Goal: Task Accomplishment & Management: Use online tool/utility

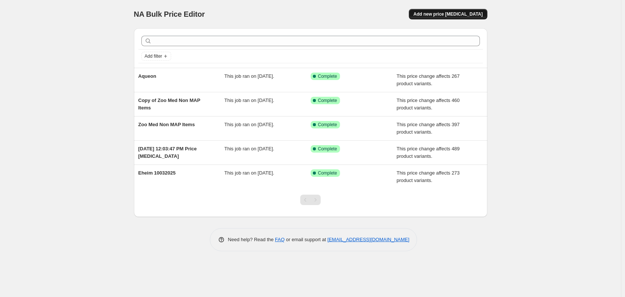
click at [467, 16] on span "Add new price [MEDICAL_DATA]" at bounding box center [448, 14] width 69 height 6
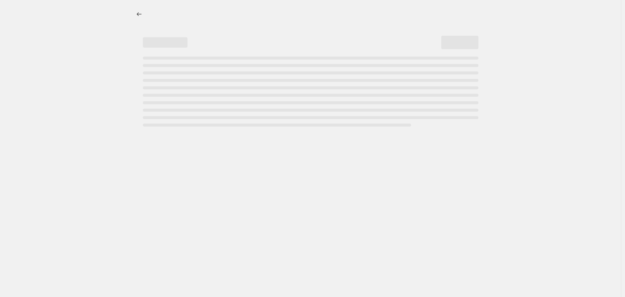
select select "percentage"
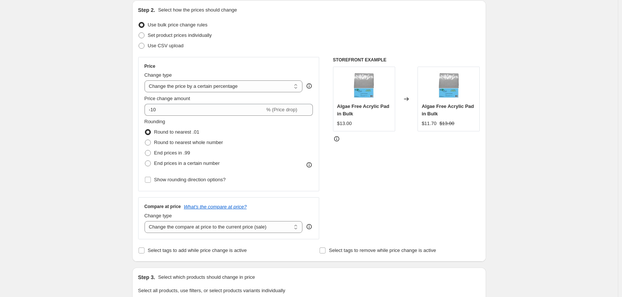
scroll to position [149, 0]
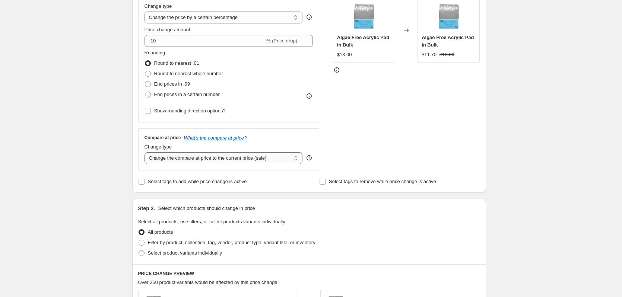
click at [229, 156] on select "Change the compare at price to the current price (sale) Change the compare at p…" at bounding box center [223, 158] width 158 height 12
select select "remove"
click at [146, 152] on select "Change the compare at price to the current price (sale) Change the compare at p…" at bounding box center [223, 158] width 158 height 12
click at [217, 16] on select "Change the price to a certain amount Change the price by a certain amount Chang…" at bounding box center [223, 18] width 158 height 12
select select "pc"
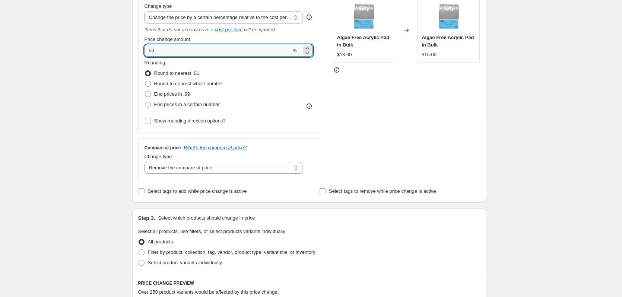
click at [210, 48] on input "50" at bounding box center [217, 51] width 147 height 12
type input "30"
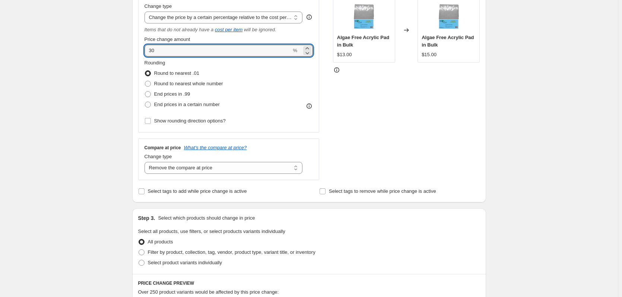
click at [93, 90] on div "Create new price [MEDICAL_DATA]. This page is ready Create new price [MEDICAL_D…" at bounding box center [309, 229] width 618 height 756
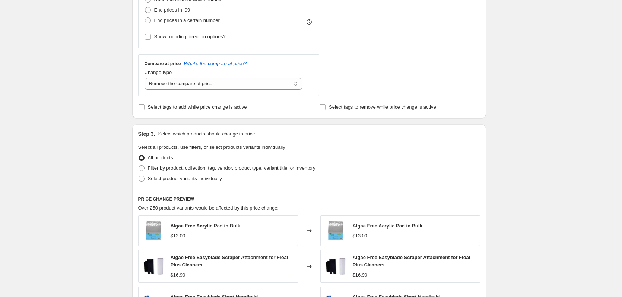
scroll to position [298, 0]
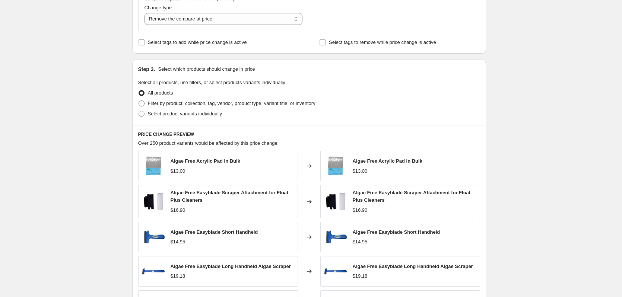
click at [214, 105] on span "Filter by product, collection, tag, vendor, product type, variant title, or inv…" at bounding box center [231, 103] width 167 height 6
click at [139, 101] on input "Filter by product, collection, tag, vendor, product type, variant title, or inv…" at bounding box center [138, 100] width 0 height 0
radio input "true"
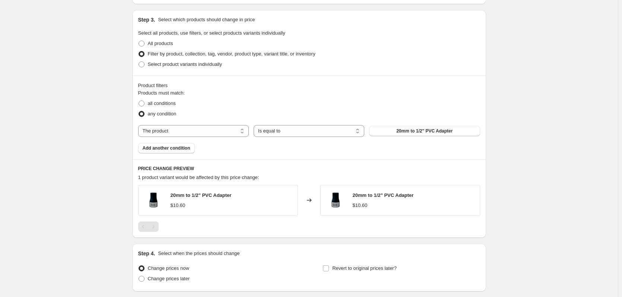
scroll to position [335, 0]
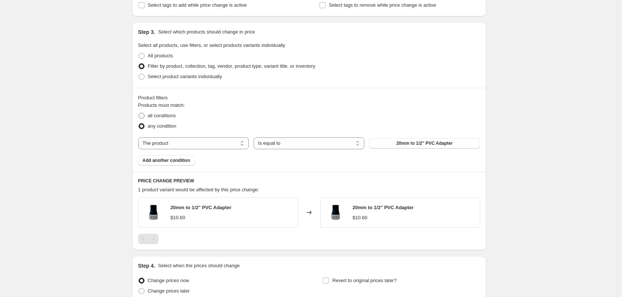
click at [168, 115] on span "all conditions" at bounding box center [162, 116] width 28 height 6
click at [139, 113] on input "all conditions" at bounding box center [138, 113] width 0 height 0
radio input "true"
click at [171, 125] on span "any condition" at bounding box center [162, 126] width 29 height 6
click at [139, 124] on input "any condition" at bounding box center [138, 123] width 0 height 0
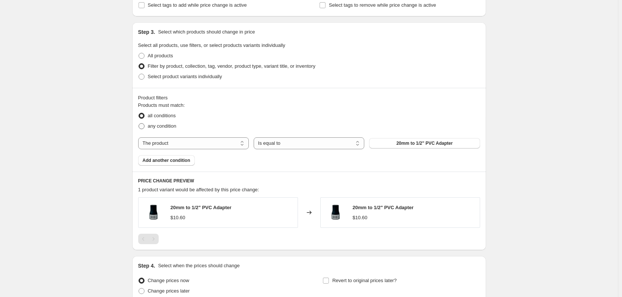
radio input "true"
click at [321, 143] on select "Is equal to Is not equal to" at bounding box center [308, 143] width 111 height 12
select select "not_equal"
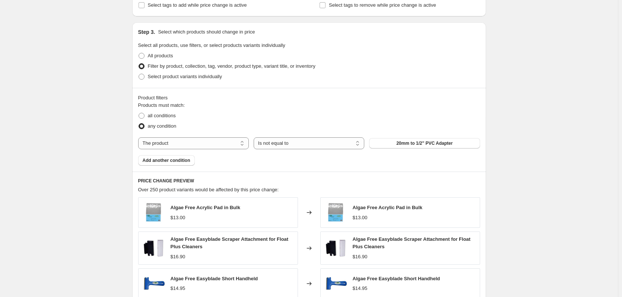
click at [424, 143] on span "20mm to 1/2" PVC Adapter" at bounding box center [424, 143] width 56 height 6
click at [188, 148] on select "The product The product's collection The product's tag The product's vendor The…" at bounding box center [193, 143] width 111 height 12
select select "tag"
click at [421, 143] on span "100GPD" at bounding box center [424, 143] width 17 height 6
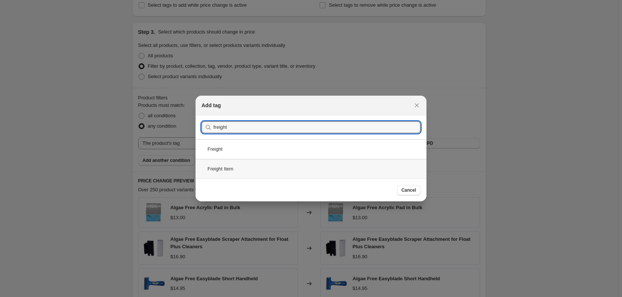
type input "freight"
click at [267, 170] on div "Freight Item" at bounding box center [310, 169] width 231 height 20
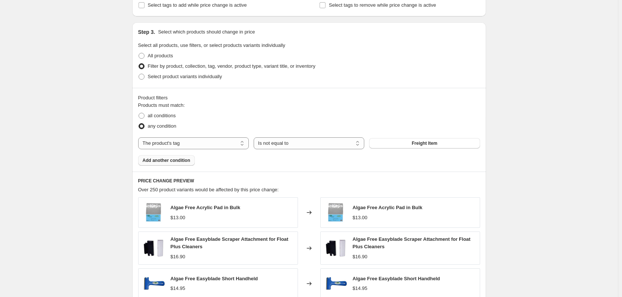
click at [179, 160] on span "Add another condition" at bounding box center [167, 160] width 48 height 6
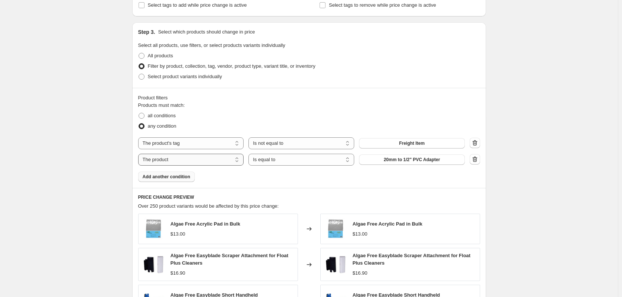
click at [203, 161] on select "The product The product's collection The product's tag The product's vendor The…" at bounding box center [191, 160] width 106 height 12
select select "tag"
click at [431, 162] on button "100GPD" at bounding box center [412, 159] width 106 height 10
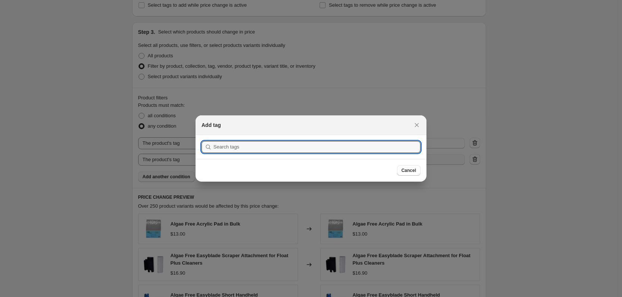
scroll to position [0, 0]
click at [323, 149] on input ":r2l:" at bounding box center [316, 147] width 207 height 12
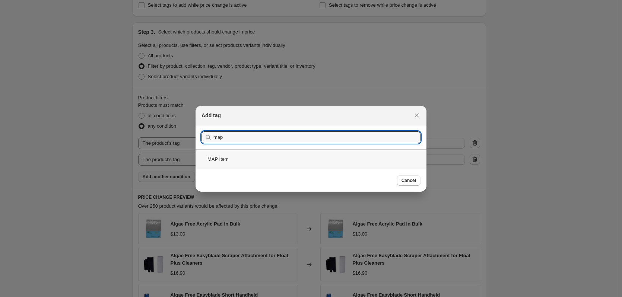
type input "map"
click at [310, 159] on div "MAP Item" at bounding box center [310, 159] width 231 height 20
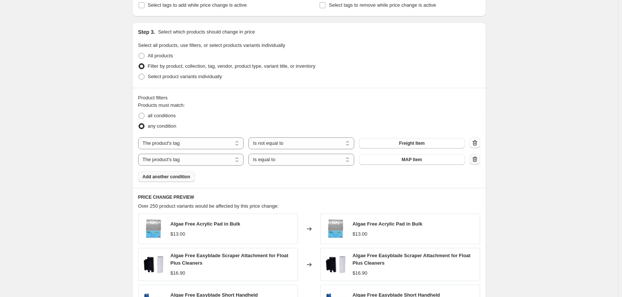
click at [475, 161] on icon "button" at bounding box center [475, 160] width 1 height 2
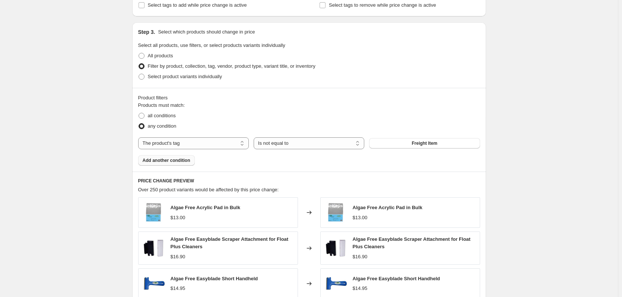
click at [174, 159] on span "Add another condition" at bounding box center [167, 160] width 48 height 6
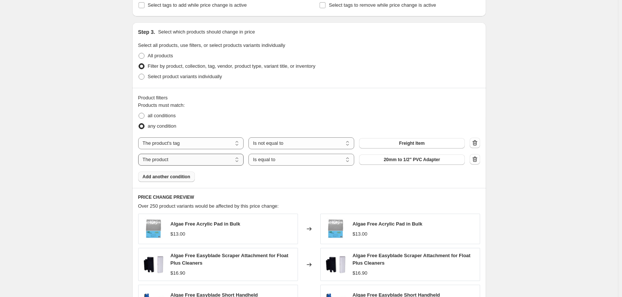
click at [191, 162] on select "The product The product's collection The product's tag The product's vendor The…" at bounding box center [191, 160] width 106 height 12
select select "vendor"
click at [409, 159] on span "ACANA" at bounding box center [411, 160] width 16 height 6
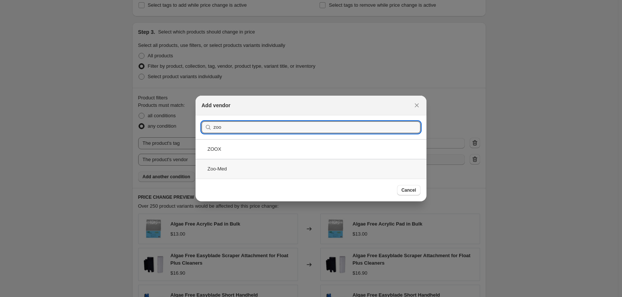
type input "zoo"
click at [255, 166] on div "Zoo-Med" at bounding box center [310, 169] width 231 height 20
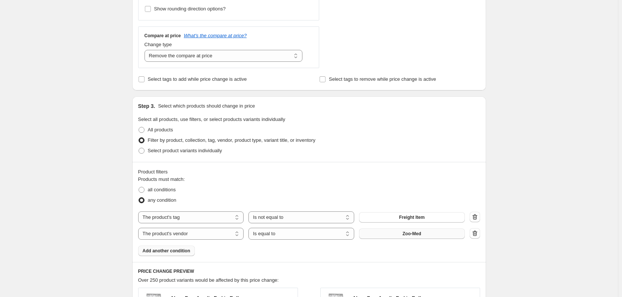
scroll to position [335, 0]
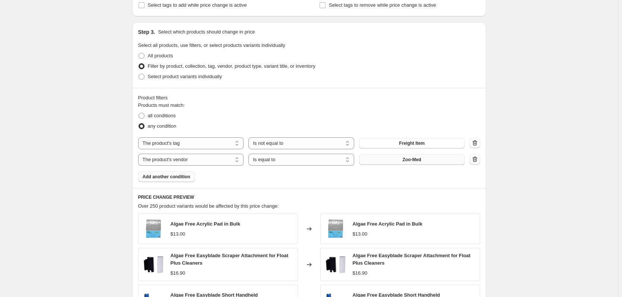
click at [301, 184] on div "Product filters Products must match: all conditions any condition The product T…" at bounding box center [309, 138] width 354 height 100
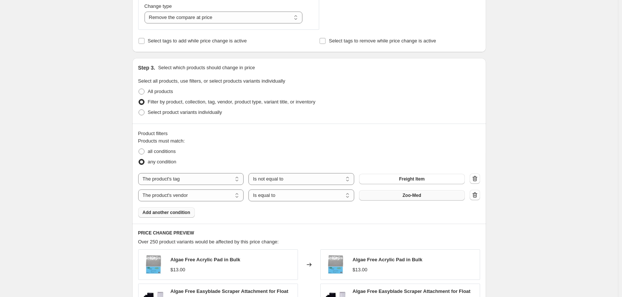
scroll to position [298, 0]
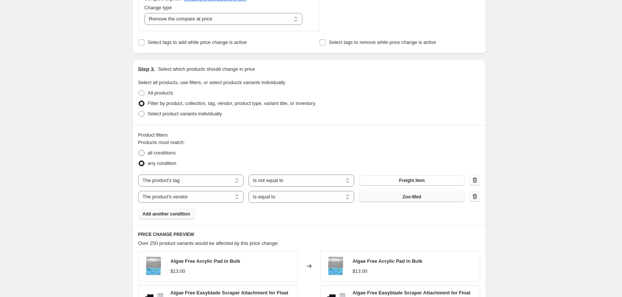
click at [164, 152] on span "all conditions" at bounding box center [162, 153] width 28 height 6
click at [139, 150] on input "all conditions" at bounding box center [138, 150] width 0 height 0
radio input "true"
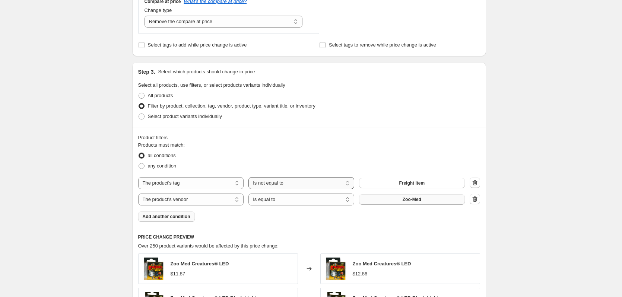
scroll to position [225, 0]
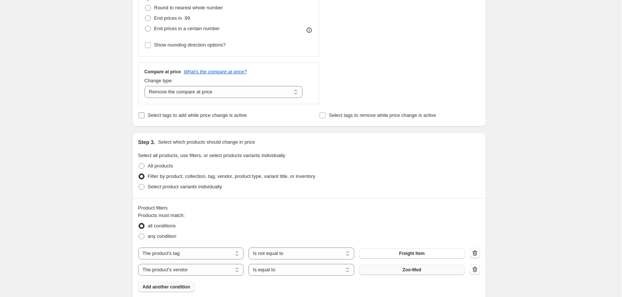
click at [221, 117] on span "Select tags to add while price change is active" at bounding box center [197, 115] width 99 height 6
click at [144, 117] on input "Select tags to add while price change is active" at bounding box center [141, 115] width 6 height 6
checkbox input "true"
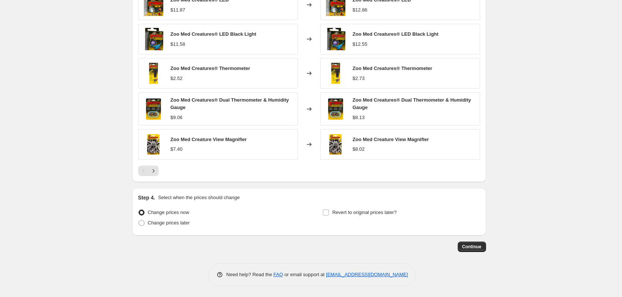
scroll to position [601, 0]
click at [471, 249] on button "Continue" at bounding box center [471, 246] width 28 height 10
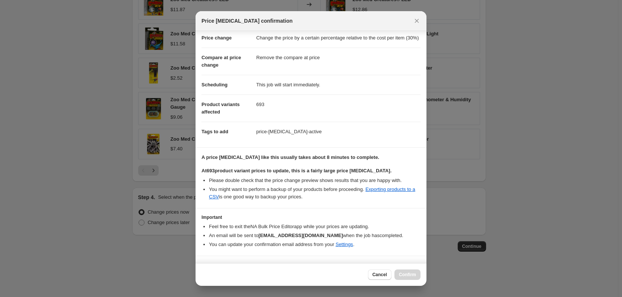
scroll to position [39, 0]
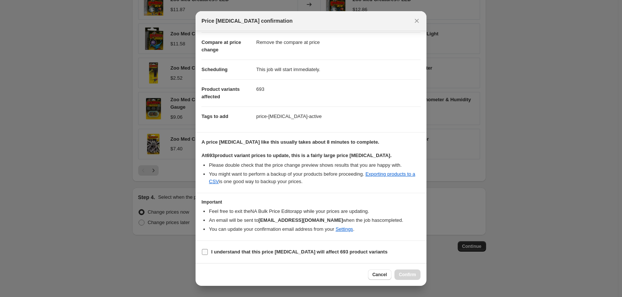
click at [272, 253] on b "I understand that this price [MEDICAL_DATA] will affect 693 product variants" at bounding box center [299, 252] width 176 height 6
click at [208, 253] on input "I understand that this price [MEDICAL_DATA] will affect 693 product variants" at bounding box center [205, 252] width 6 height 6
checkbox input "true"
click at [404, 274] on span "Confirm" at bounding box center [407, 275] width 17 height 6
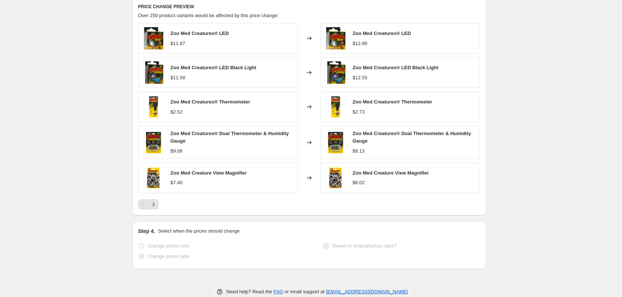
click at [292, 231] on div "Step 4. Select when the prices should change" at bounding box center [309, 230] width 342 height 7
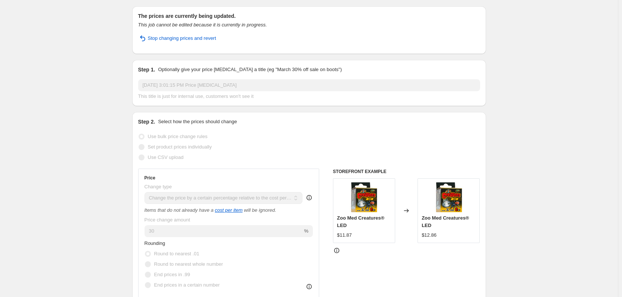
scroll to position [0, 0]
